Goal: Transaction & Acquisition: Download file/media

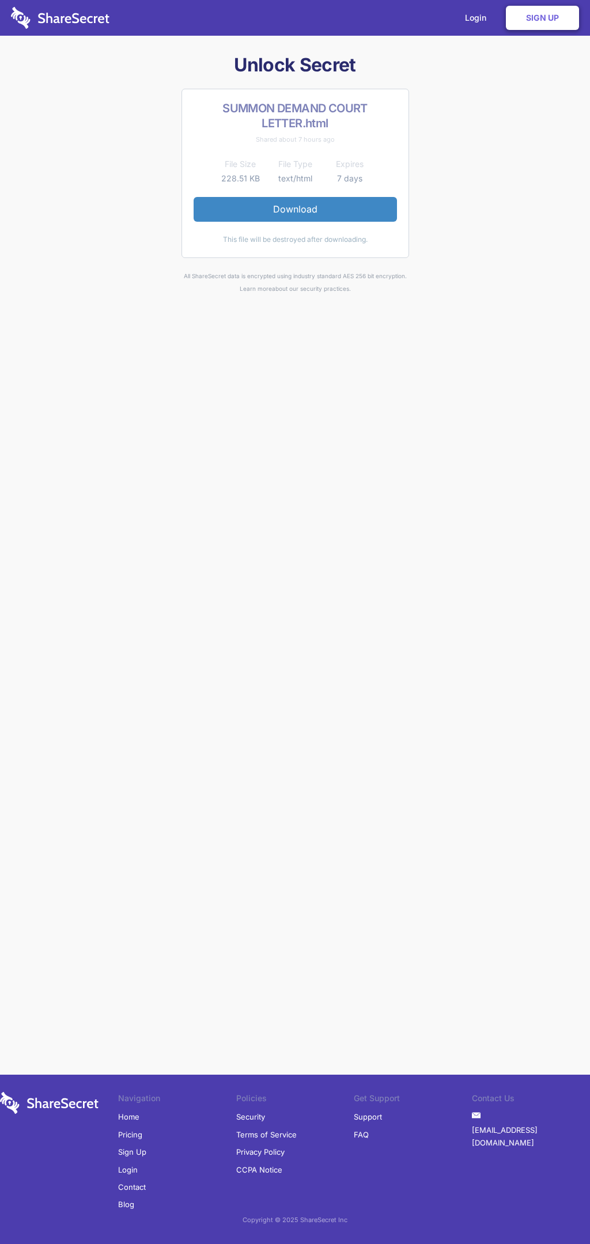
click at [295, 209] on link "Download" at bounding box center [294, 209] width 203 height 24
